Goal: Task Accomplishment & Management: Complete application form

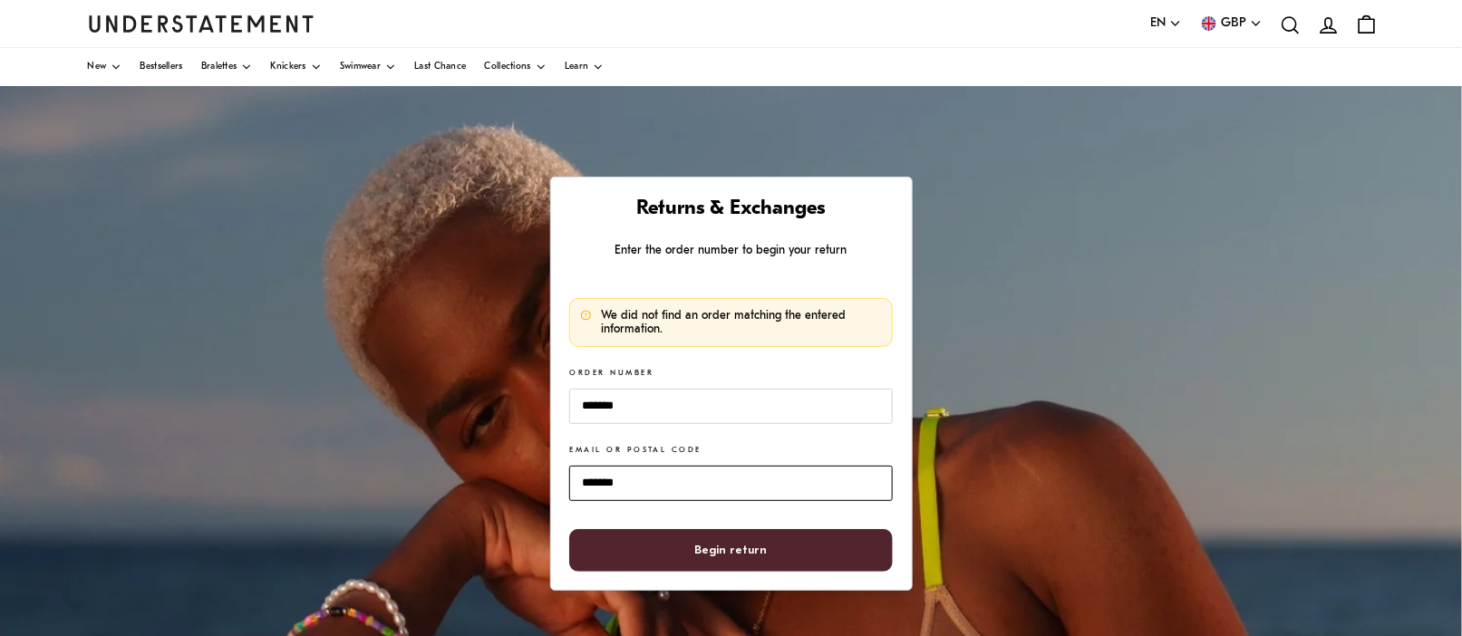
click at [603, 478] on input "*******" at bounding box center [730, 483] width 323 height 35
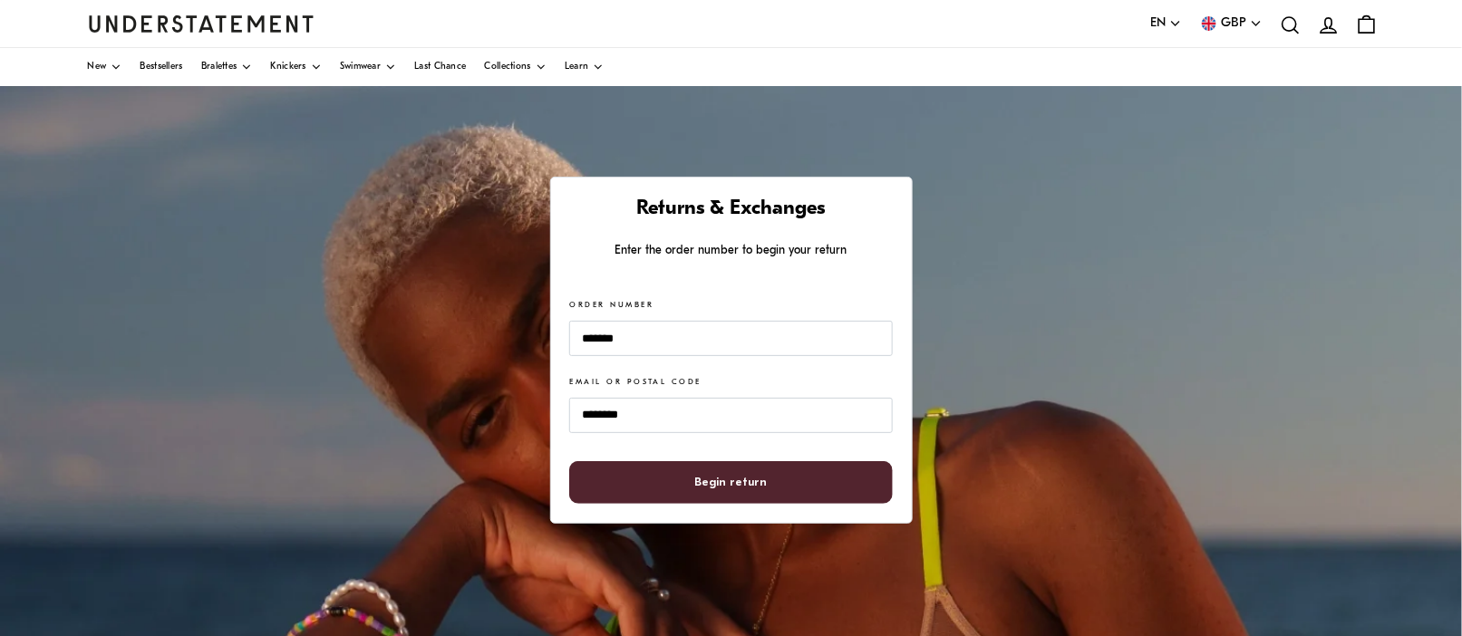
click at [706, 474] on span "Begin return" at bounding box center [731, 482] width 72 height 41
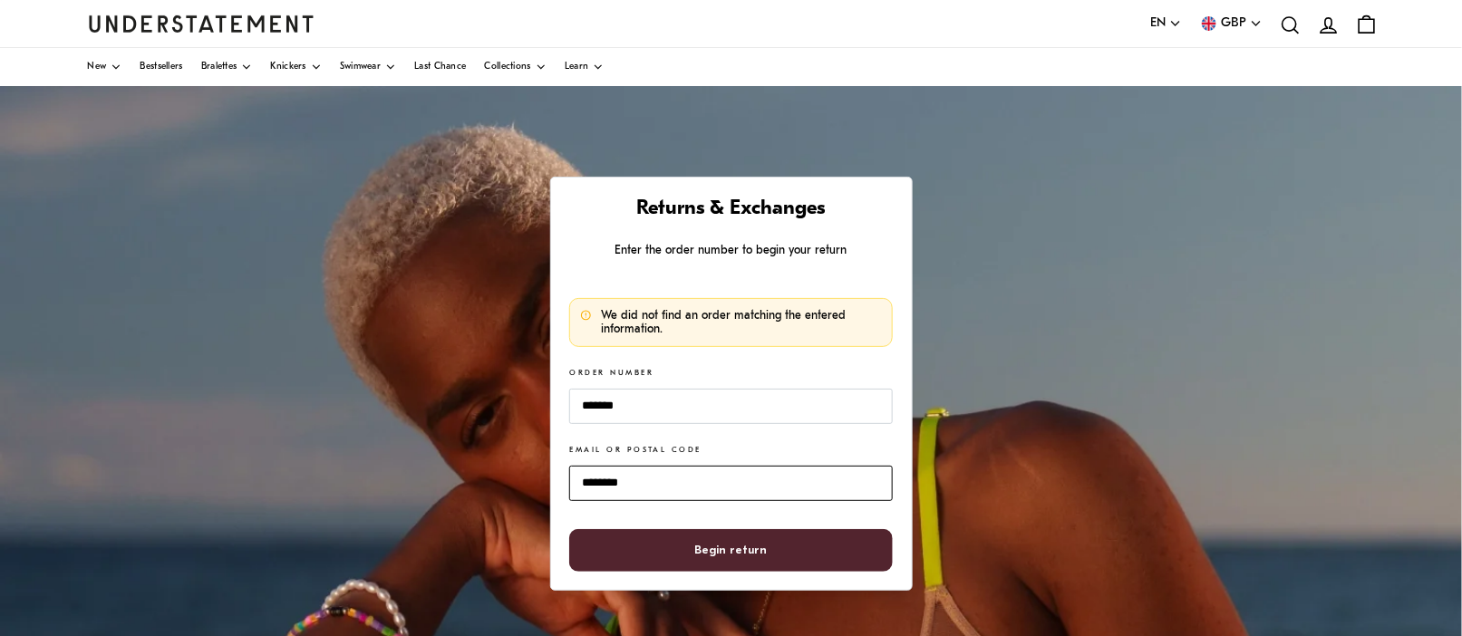
drag, startPoint x: 669, startPoint y: 481, endPoint x: 431, endPoint y: 482, distance: 237.4
click at [431, 481] on div "Returns & Exchanges Enter the order number to begin your return We did not find…" at bounding box center [731, 539] width 1462 height 906
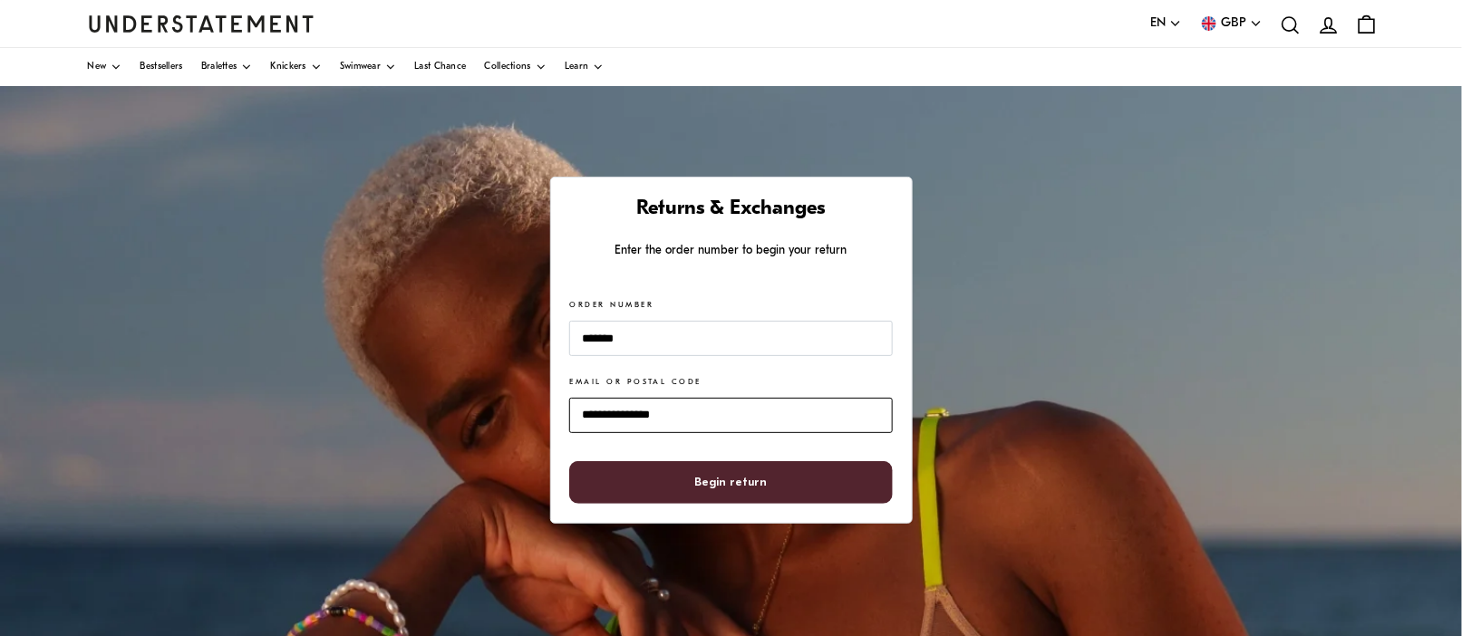
type input "**********"
click at [756, 483] on span "Begin return" at bounding box center [731, 482] width 72 height 41
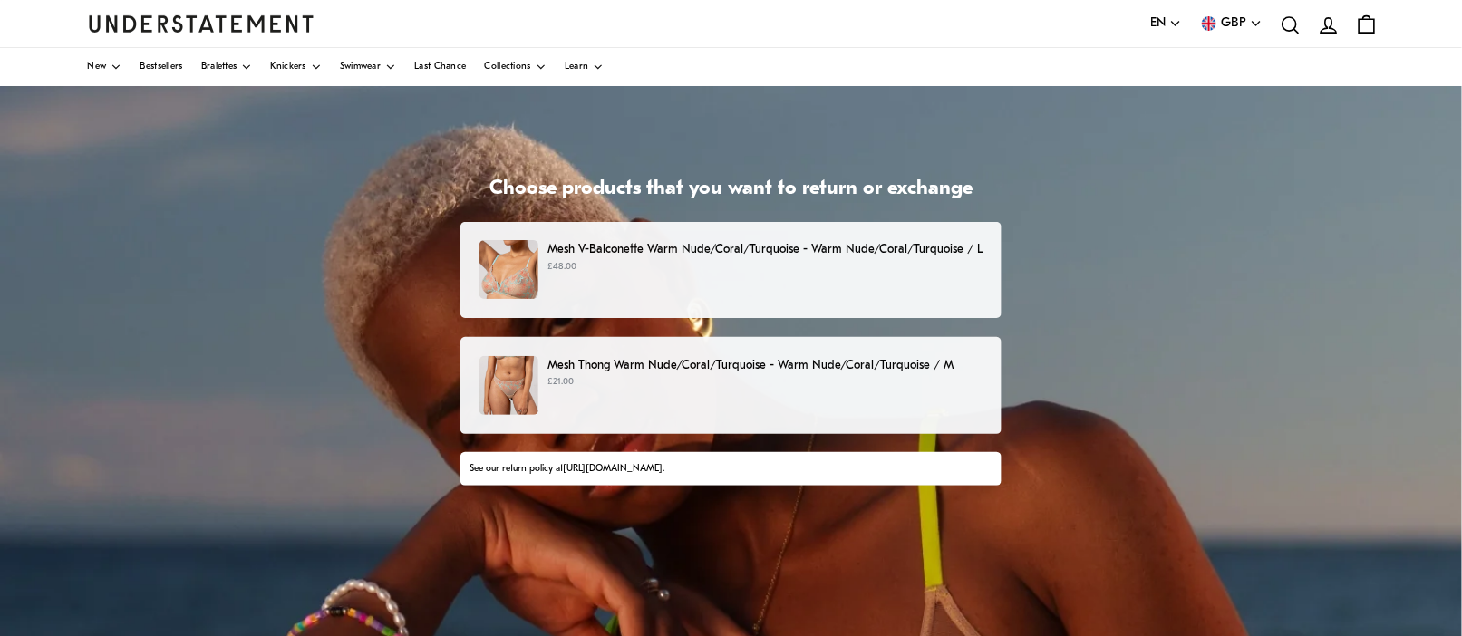
click at [629, 250] on p "Mesh V-Balconette Warm Nude/Coral/Turquoise - Warm Nude/Coral/Turquoise / L" at bounding box center [764, 249] width 435 height 19
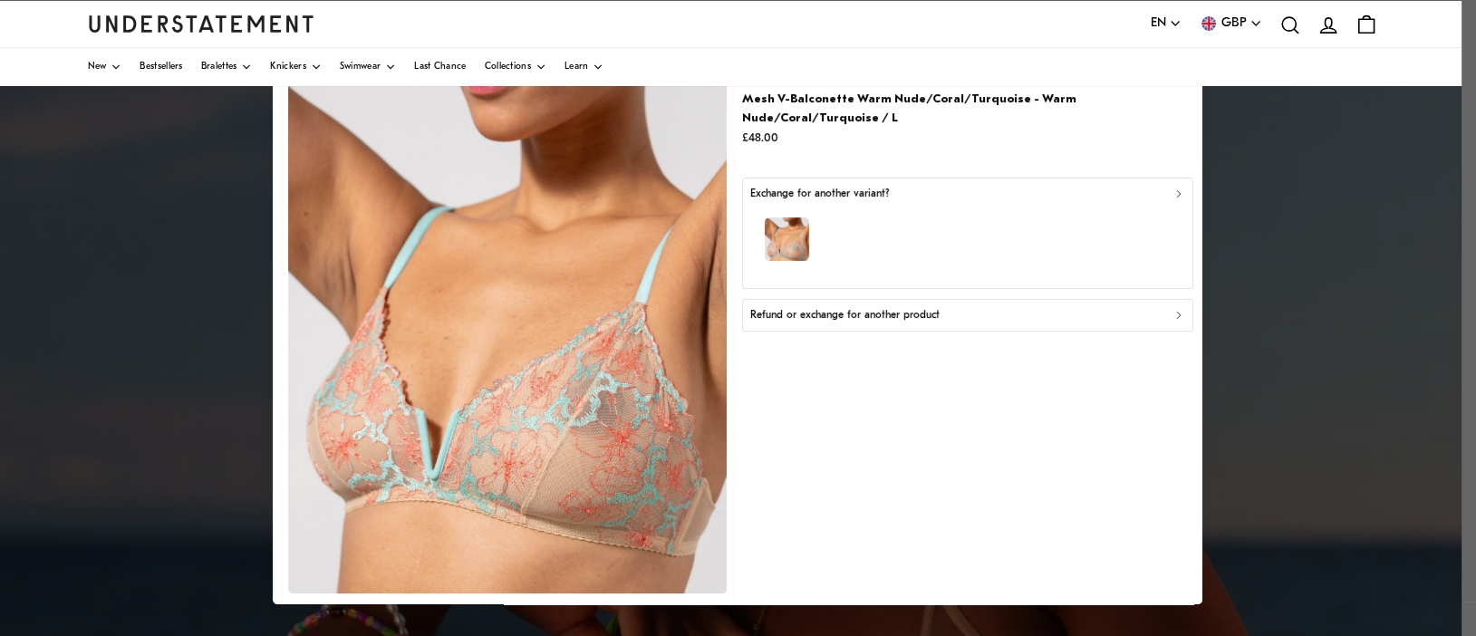
click at [926, 205] on div "button" at bounding box center [967, 242] width 435 height 79
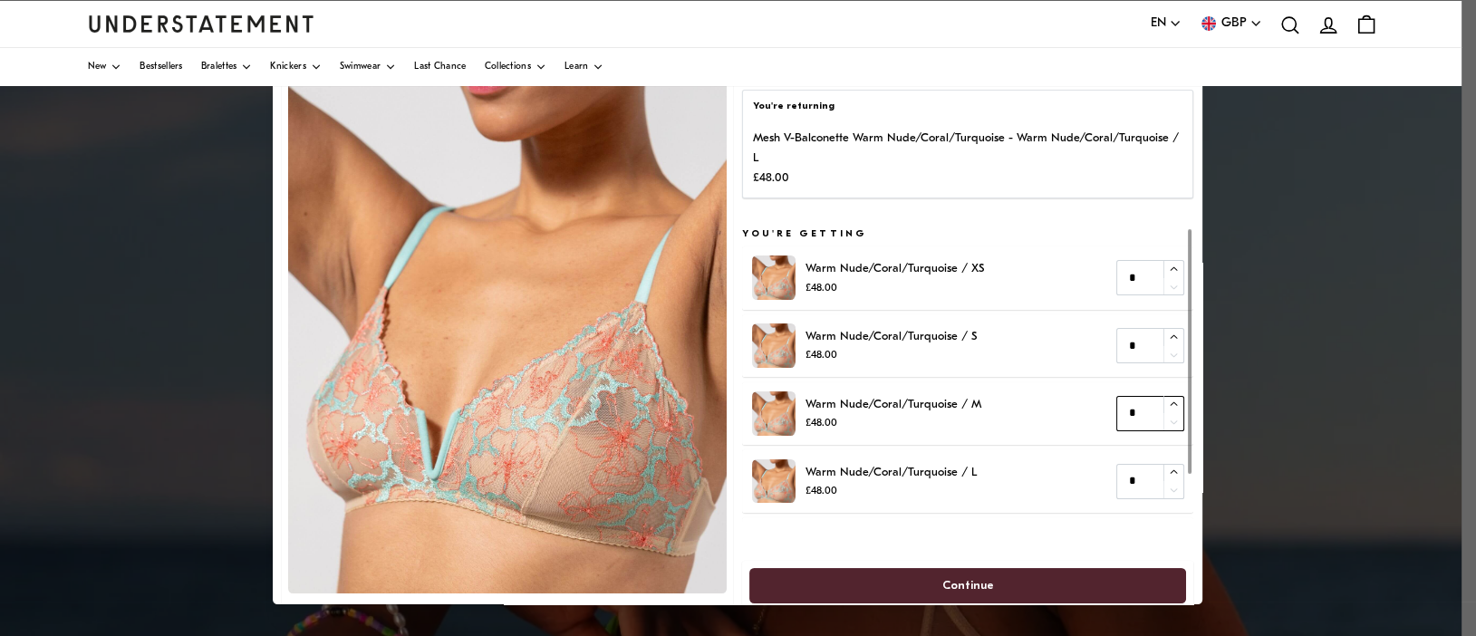
type input "*"
click at [1168, 403] on icon "button" at bounding box center [1174, 405] width 12 height 12
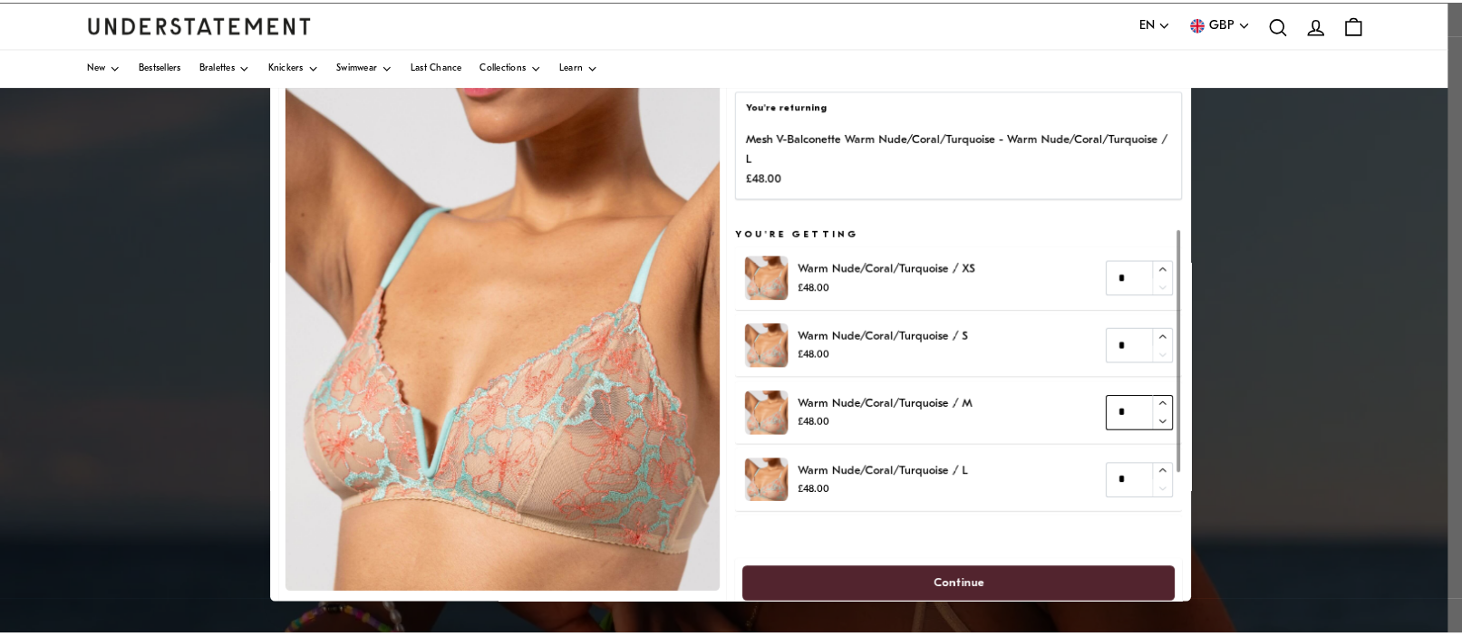
scroll to position [58, 0]
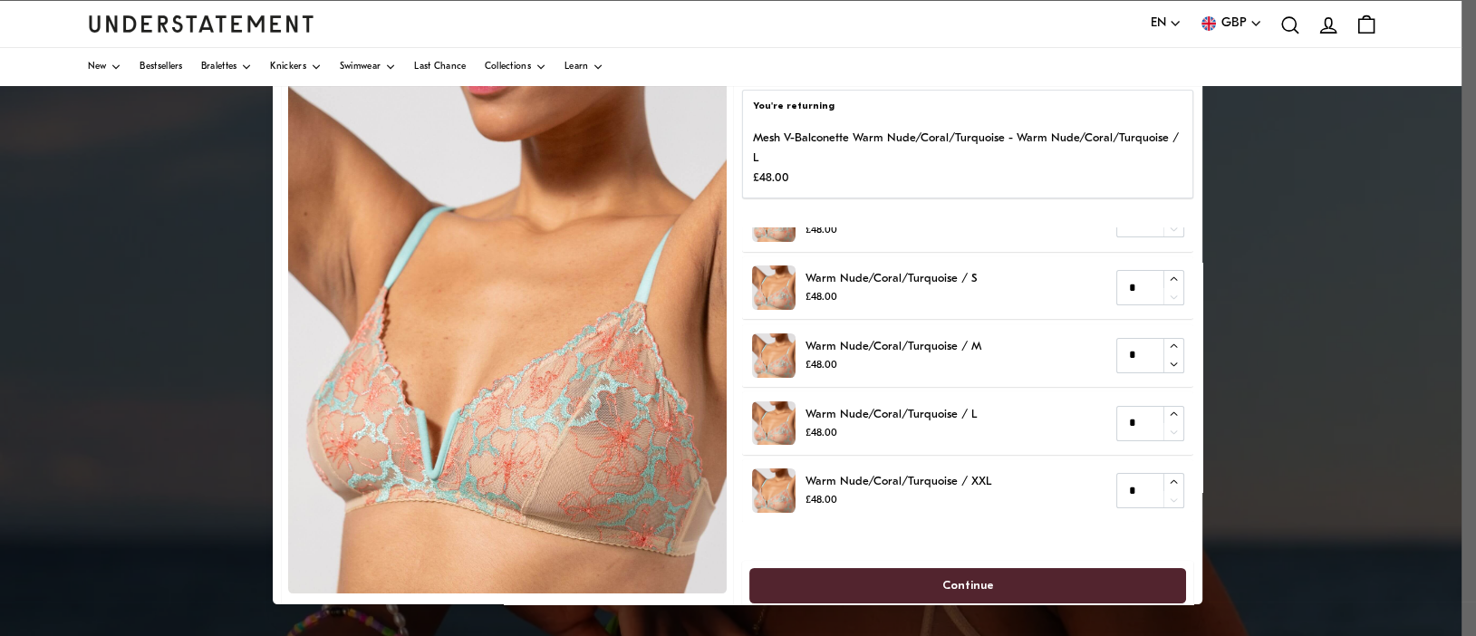
click at [971, 577] on span "Continue" at bounding box center [968, 586] width 52 height 34
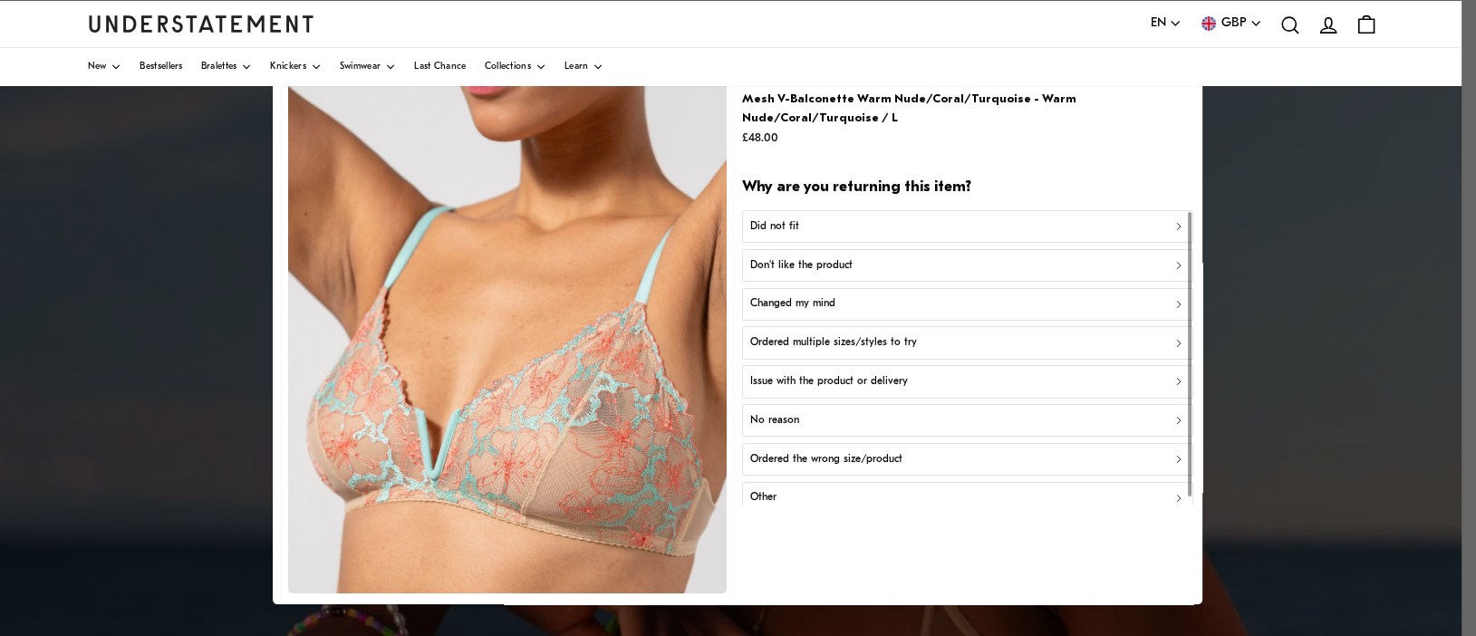
click at [817, 218] on div "Did not fit" at bounding box center [967, 226] width 435 height 17
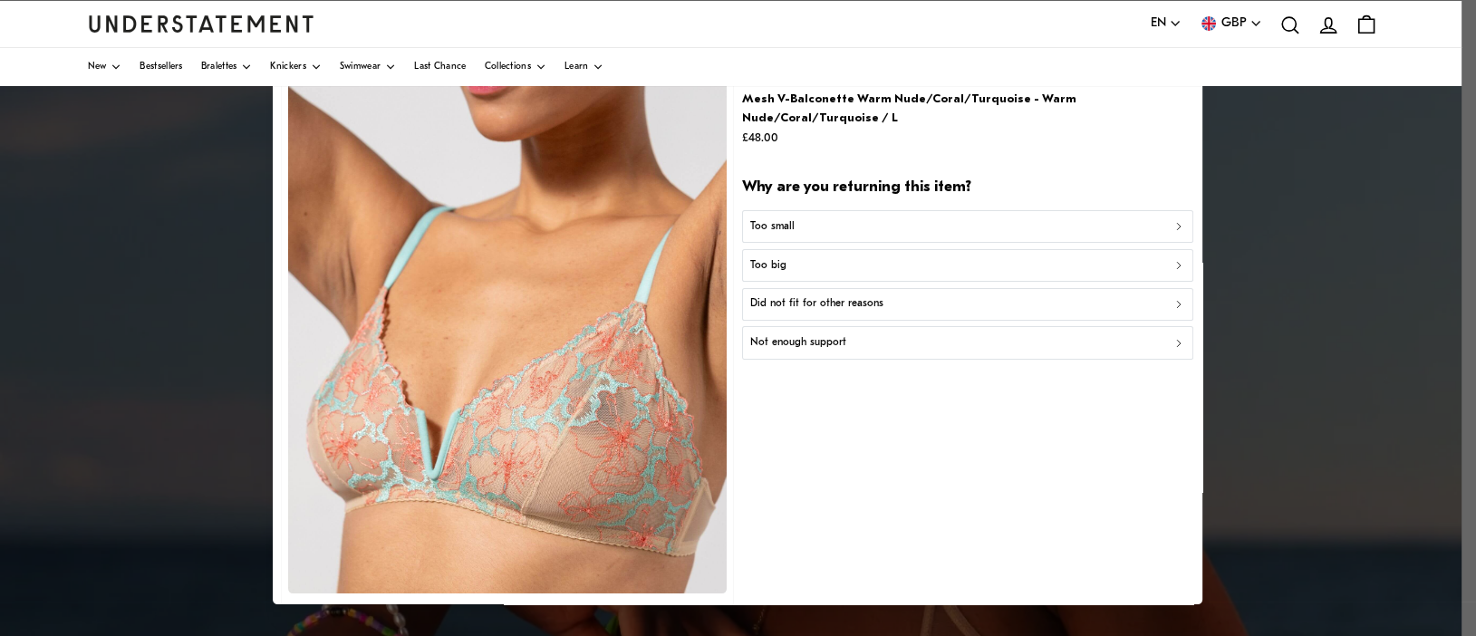
click at [801, 257] on div "Too big" at bounding box center [967, 265] width 435 height 17
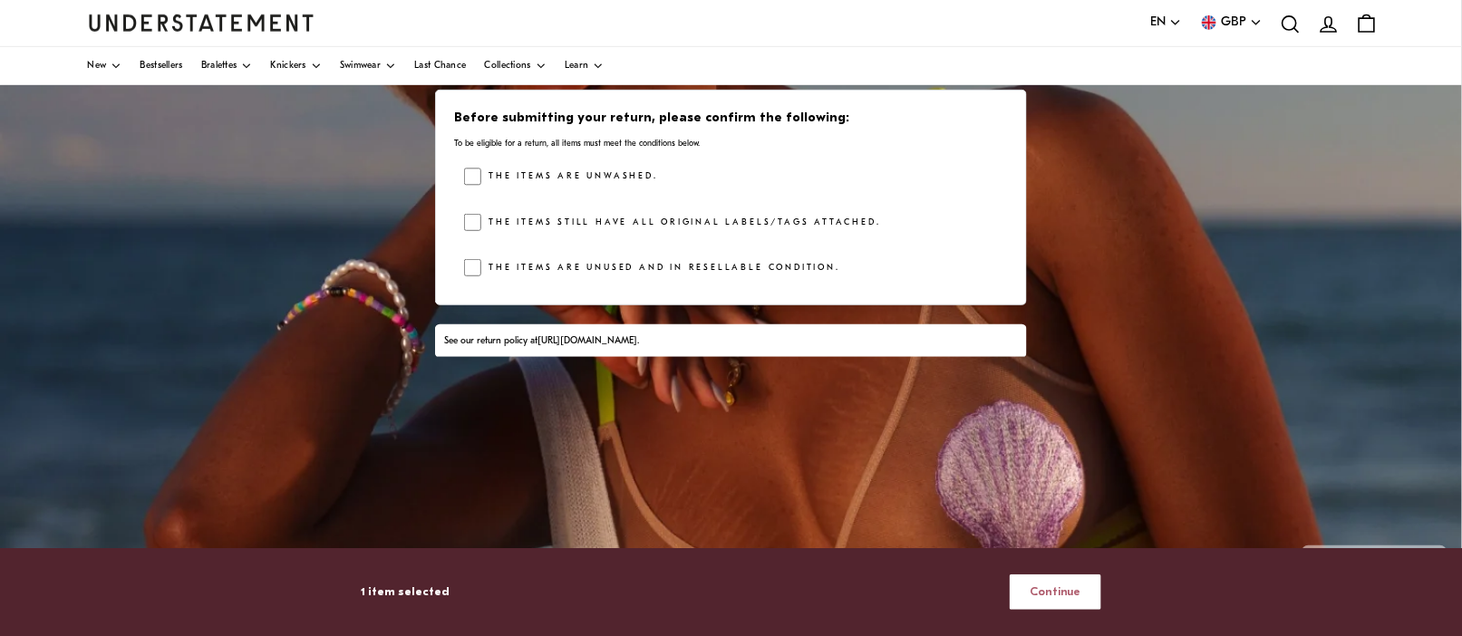
scroll to position [355, 0]
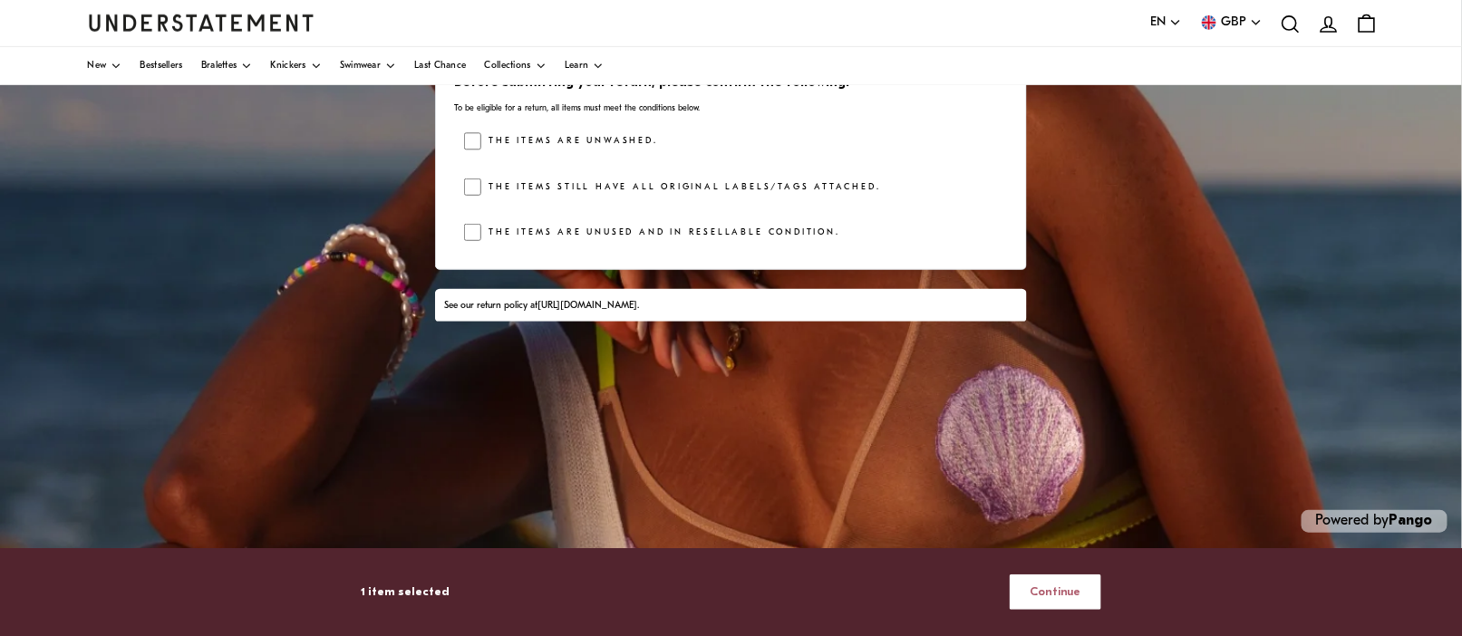
click at [1056, 591] on span "Continue" at bounding box center [1055, 592] width 52 height 34
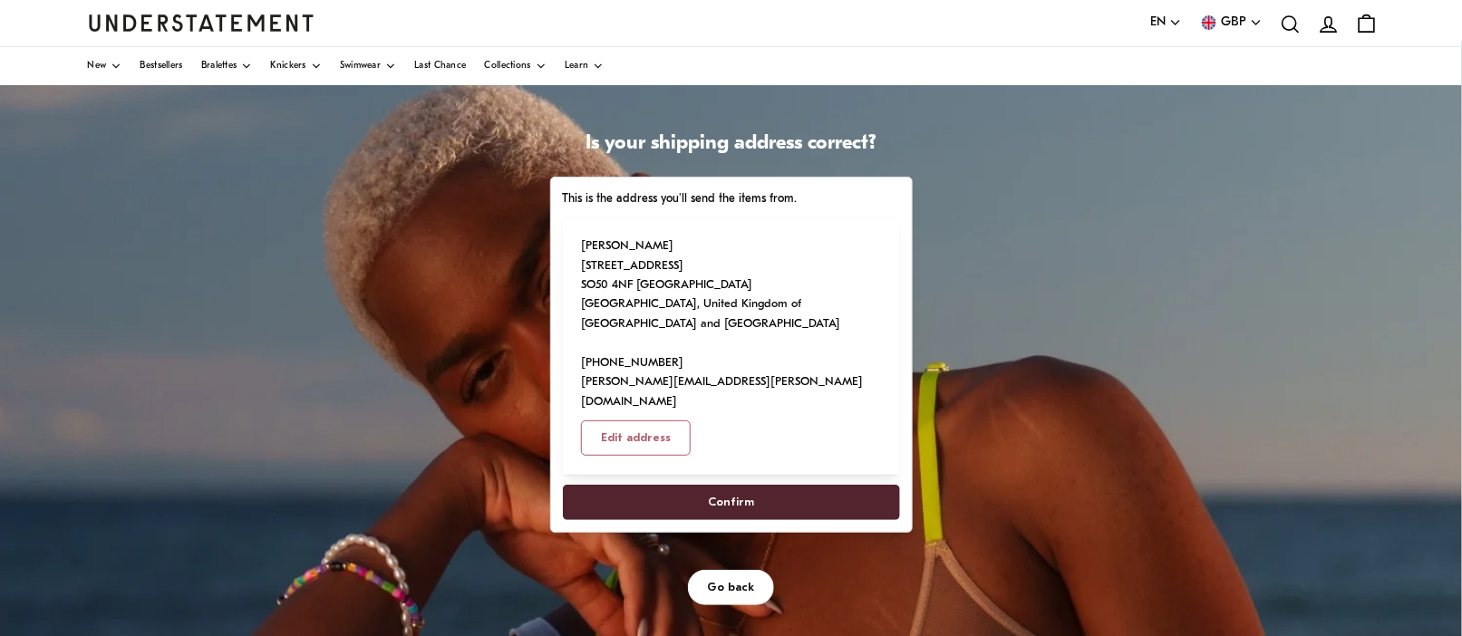
scroll to position [91, 0]
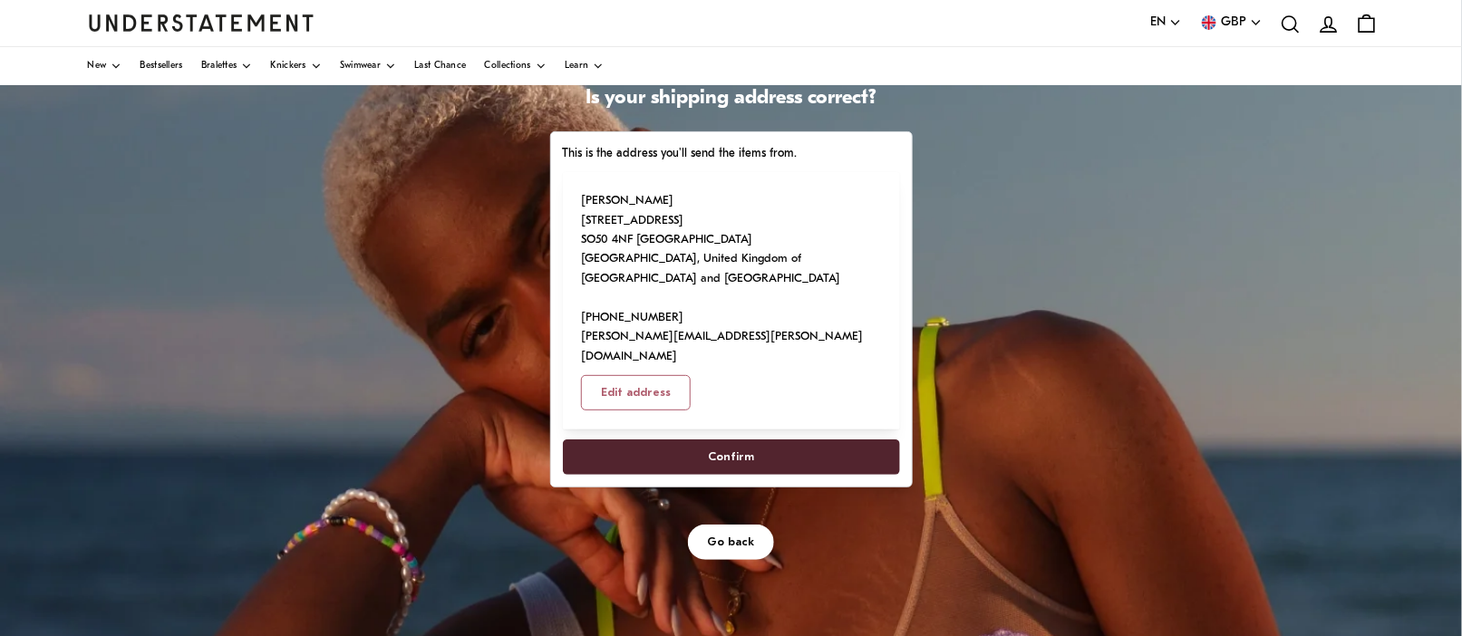
click at [745, 440] on span "Confirm" at bounding box center [731, 457] width 46 height 34
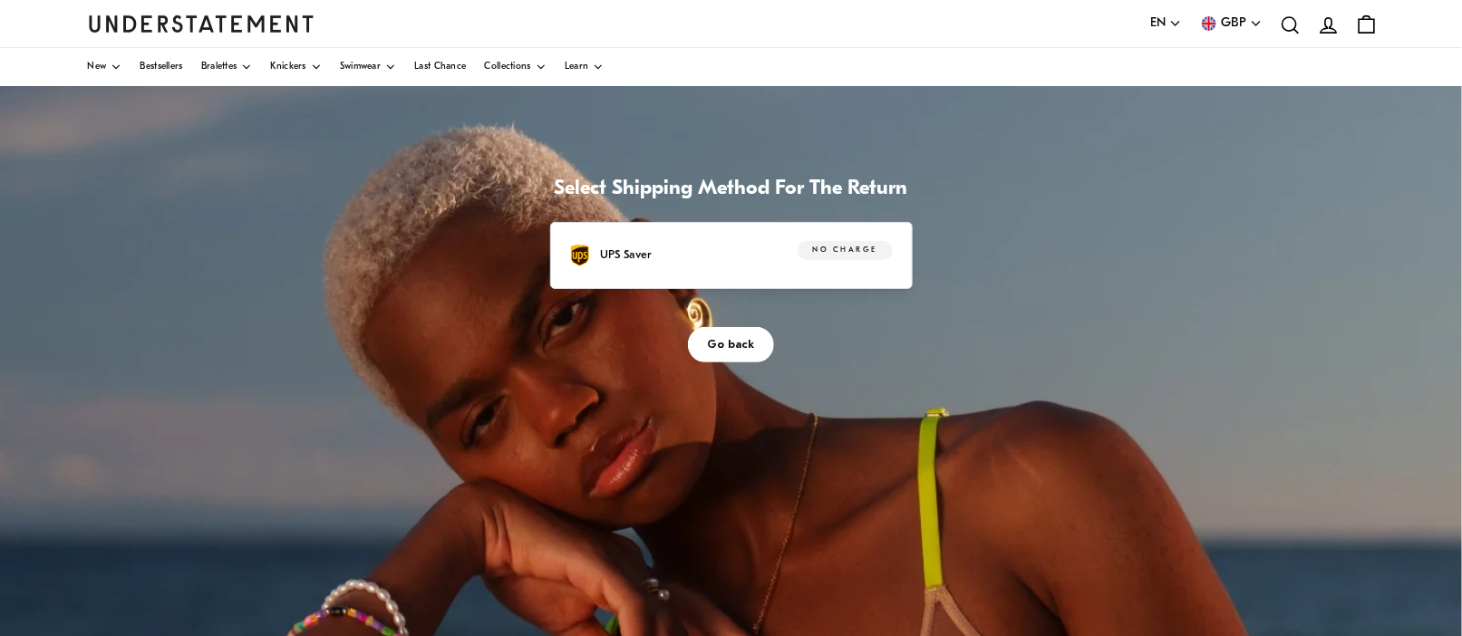
click at [612, 256] on p "UPS Saver" at bounding box center [627, 255] width 52 height 19
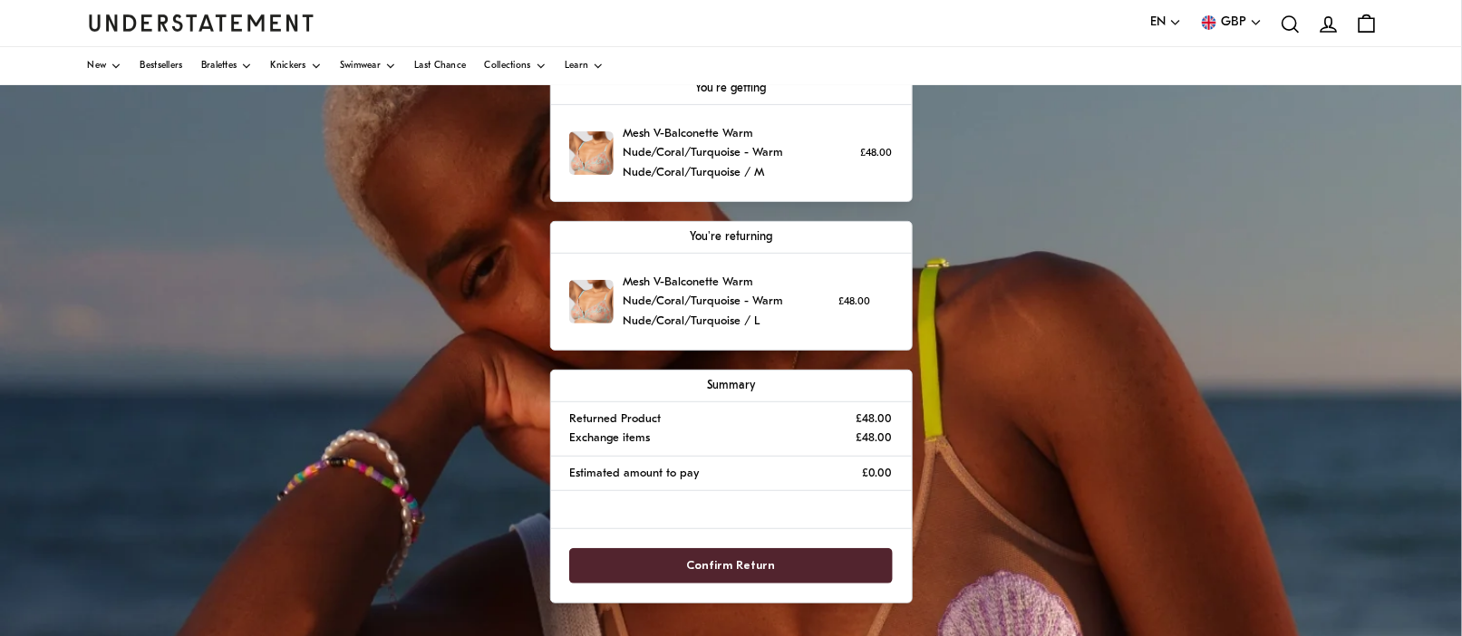
scroll to position [181, 0]
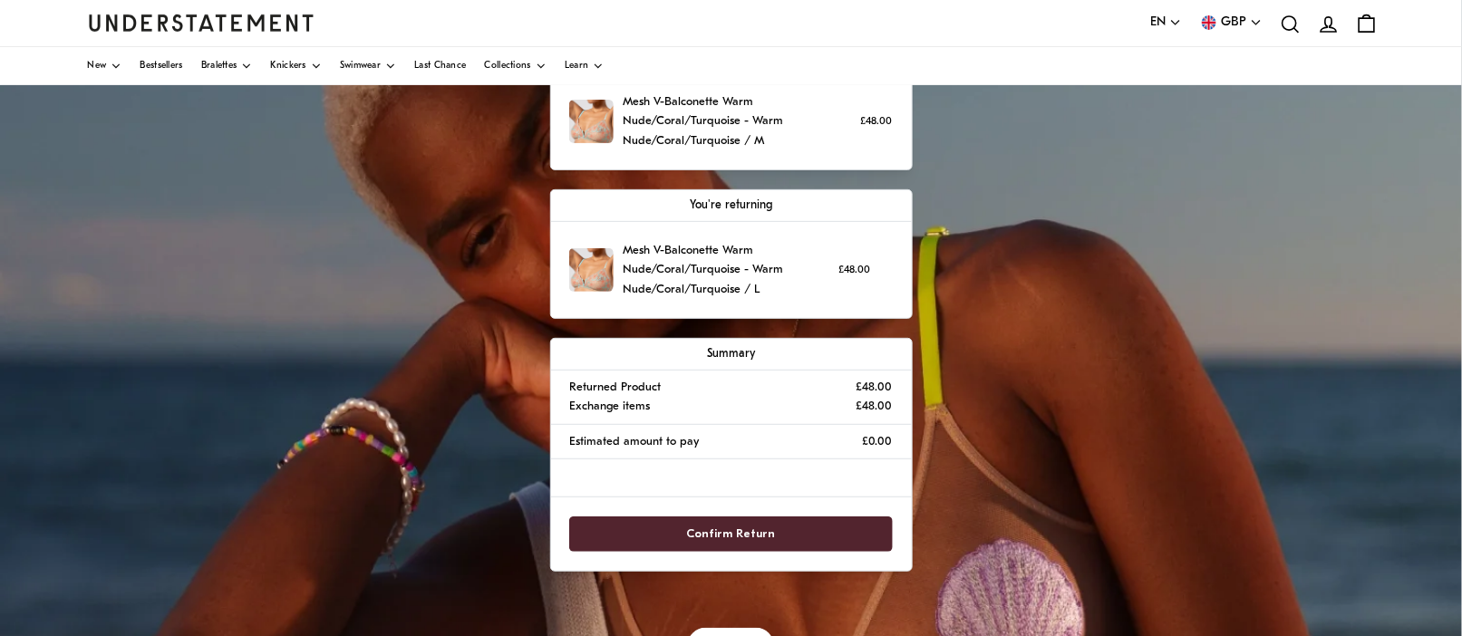
click at [761, 533] on span "Confirm Return" at bounding box center [731, 534] width 89 height 34
